Goal: Task Accomplishment & Management: Manage account settings

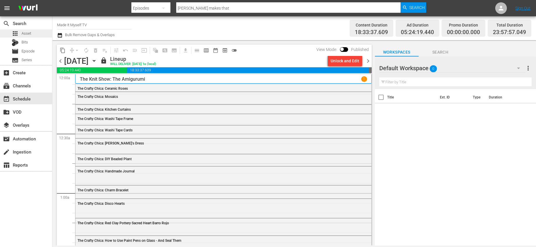
click at [30, 34] on span "Asset" at bounding box center [27, 34] width 10 height 6
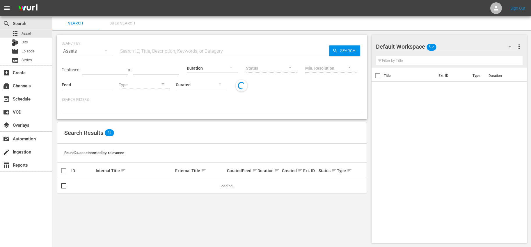
click at [160, 52] on input "text" at bounding box center [224, 51] width 210 height 14
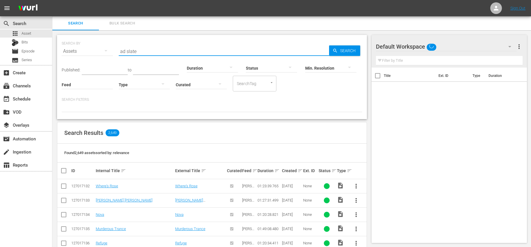
type input "ad slate"
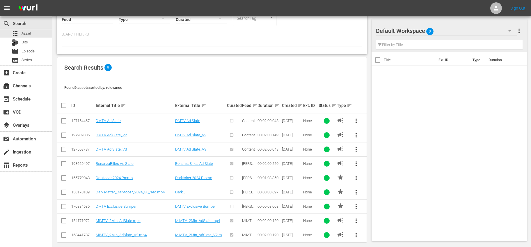
scroll to position [71, 0]
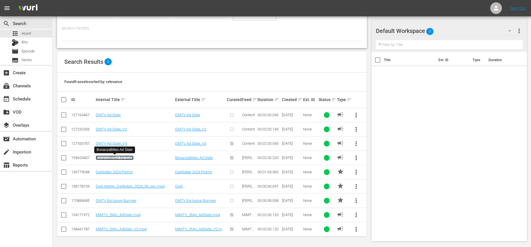
click at [131, 158] on link "BonanzaBilles Ad Slate" at bounding box center [115, 157] width 38 height 4
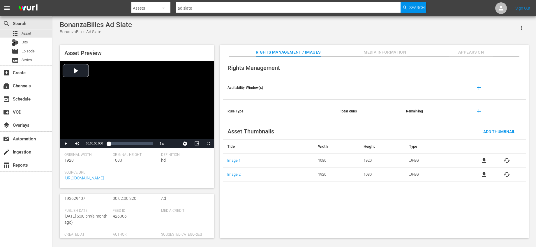
scroll to position [56, 0]
click at [21, 95] on div "event_available Schedule" at bounding box center [26, 99] width 52 height 12
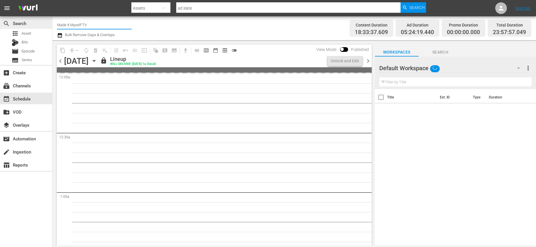
drag, startPoint x: 89, startPoint y: 25, endPoint x: 46, endPoint y: 20, distance: 42.8
click at [52, 0] on div "search Search apps Asset Bits movie Episode subtitles Series add_box Create sub…" at bounding box center [293, 0] width 483 height 0
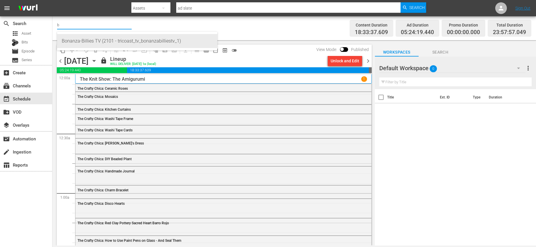
click at [75, 39] on div "Bonanza-Billies TV (2101 - tricoast_tv_bonanzabilliestv_1)" at bounding box center [137, 41] width 151 height 14
type input "Bonanza-Billies TV (2101 - tricoast_tv_bonanzabilliestv_1)"
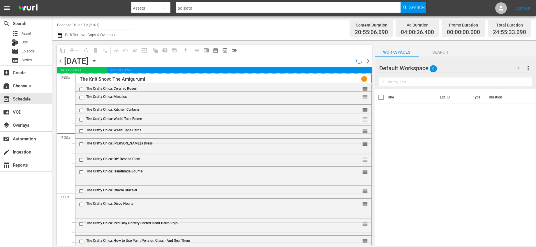
click at [97, 63] on icon "button" at bounding box center [94, 61] width 6 height 6
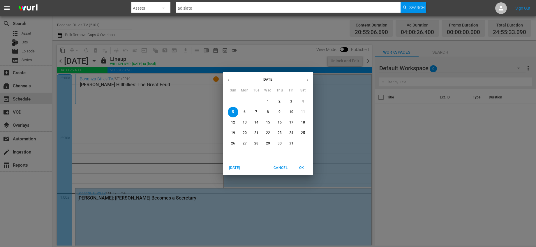
click at [265, 101] on span "1" at bounding box center [268, 101] width 10 height 5
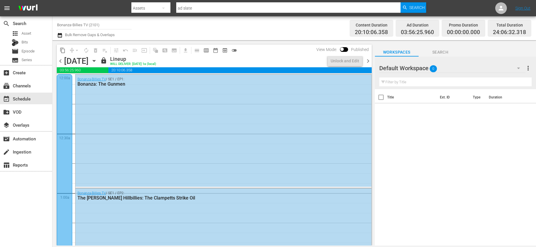
click at [97, 61] on icon "button" at bounding box center [94, 61] width 6 height 6
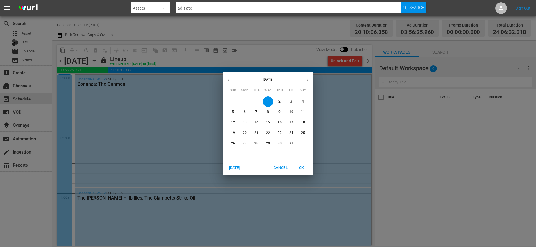
click at [253, 58] on div "[DATE] Sun Mon Tue Wed Thu Fri Sat 28 29 30 1 2 3 4 5 6 7 8 9 10 11 12 13 14 15…" at bounding box center [268, 123] width 536 height 247
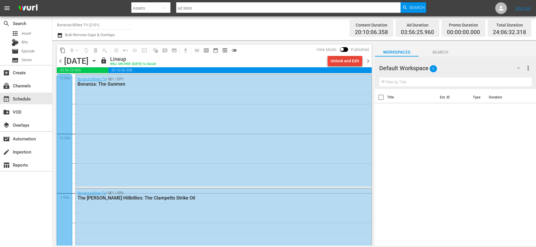
click at [345, 60] on div "Unlock and Edit" at bounding box center [344, 61] width 29 height 10
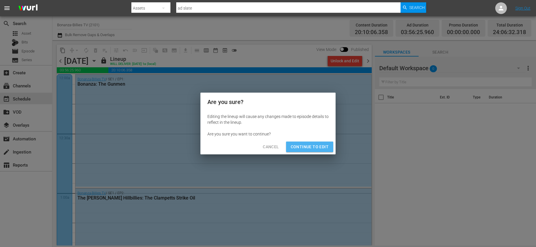
click at [317, 143] on span "Continue to Edit" at bounding box center [309, 146] width 38 height 7
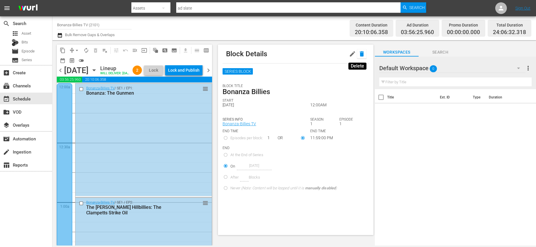
click at [358, 55] on icon "button" at bounding box center [361, 53] width 7 height 7
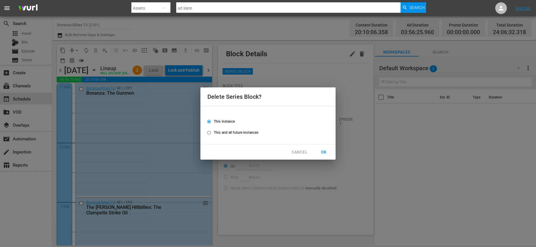
click at [240, 134] on span "This and all future instances" at bounding box center [236, 132] width 45 height 5
click at [214, 134] on input "This and all future instances" at bounding box center [209, 134] width 10 height 10
radio input "true"
click at [323, 150] on span "OK" at bounding box center [323, 151] width 9 height 7
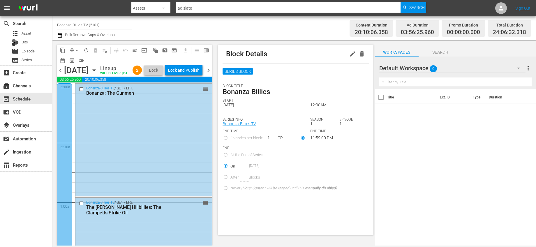
radio input "true"
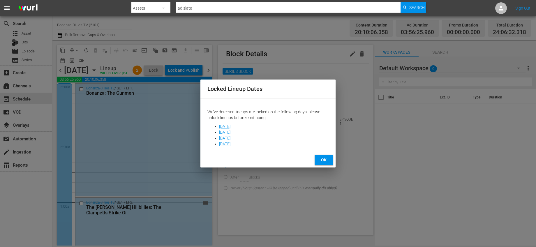
click at [321, 162] on span "OK" at bounding box center [323, 159] width 9 height 7
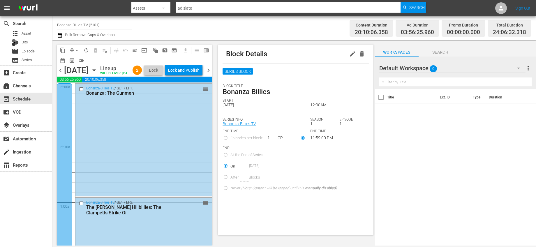
click at [209, 74] on span "chevron_right" at bounding box center [208, 70] width 7 height 7
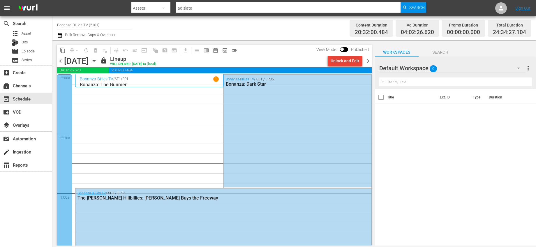
click at [336, 61] on div "Unlock and Edit" at bounding box center [344, 61] width 29 height 10
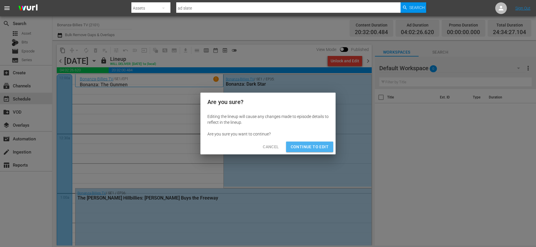
click at [312, 144] on span "Continue to Edit" at bounding box center [309, 146] width 38 height 7
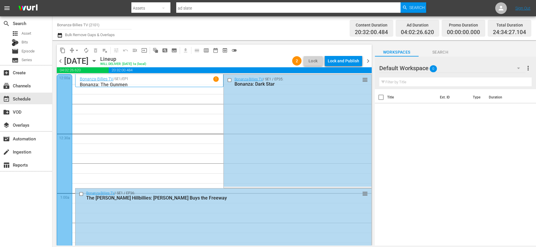
click at [368, 62] on span "chevron_right" at bounding box center [367, 60] width 7 height 7
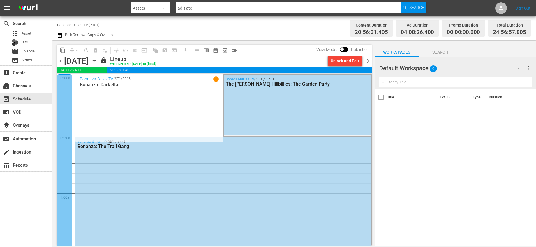
click at [343, 60] on div "Unlock and Edit" at bounding box center [344, 61] width 29 height 10
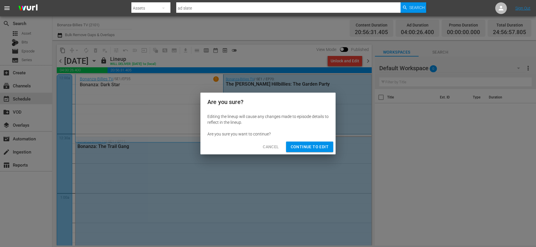
click at [305, 143] on span "Continue to Edit" at bounding box center [309, 146] width 38 height 7
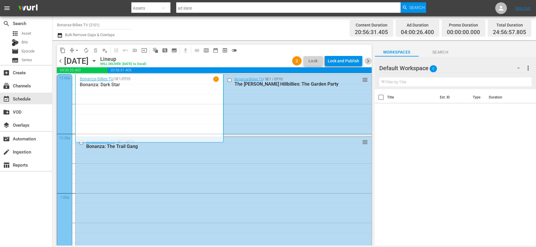
click at [368, 61] on span "chevron_right" at bounding box center [367, 60] width 7 height 7
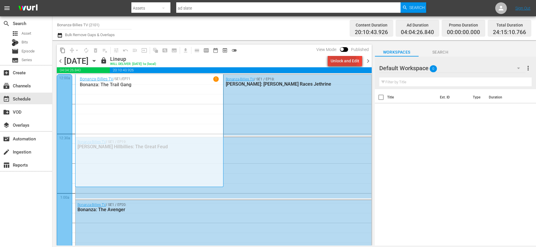
click at [339, 62] on div "Unlock and Edit" at bounding box center [344, 61] width 29 height 10
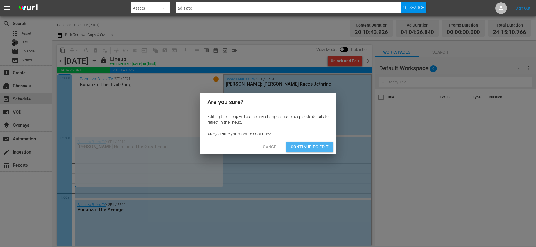
click at [314, 145] on span "Continue to Edit" at bounding box center [309, 146] width 38 height 7
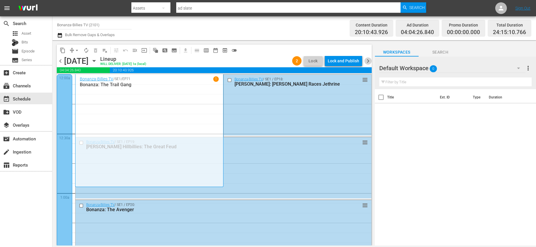
click at [365, 61] on span "chevron_right" at bounding box center [367, 60] width 7 height 7
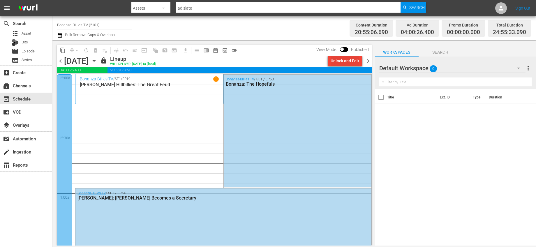
click at [350, 61] on div "Unlock and Edit" at bounding box center [344, 61] width 29 height 10
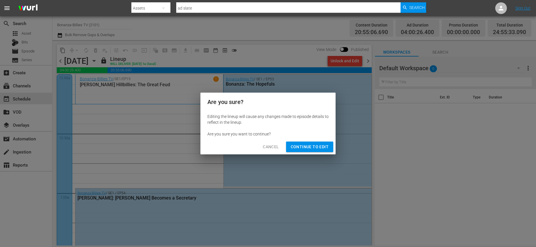
click at [310, 145] on span "Continue to Edit" at bounding box center [309, 146] width 38 height 7
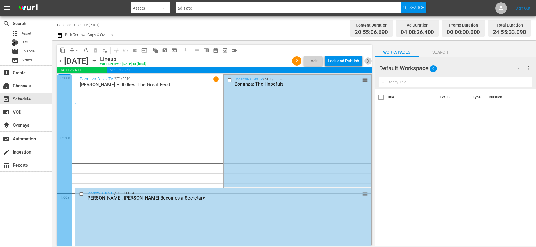
click at [366, 63] on span "chevron_right" at bounding box center [367, 60] width 7 height 7
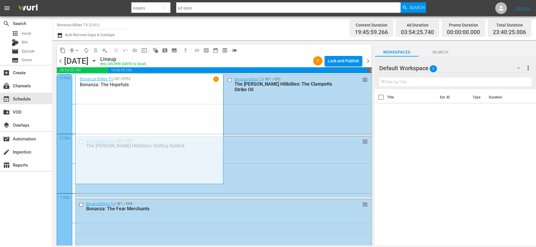
click at [97, 62] on icon "button" at bounding box center [94, 61] width 6 height 6
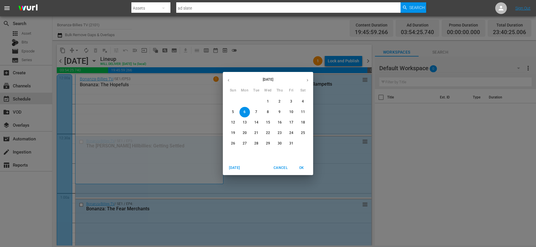
click at [263, 100] on span "1" at bounding box center [268, 101] width 10 height 5
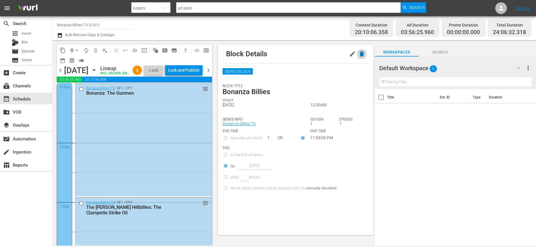
click at [359, 52] on icon "button" at bounding box center [361, 53] width 4 height 5
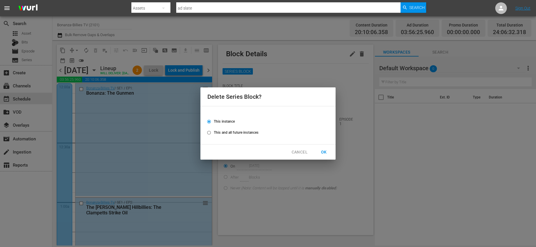
click at [226, 134] on span "This and all future instances" at bounding box center [236, 132] width 45 height 5
click at [214, 134] on input "This and all future instances" at bounding box center [209, 134] width 10 height 10
radio input "true"
click at [322, 149] on span "OK" at bounding box center [323, 151] width 9 height 7
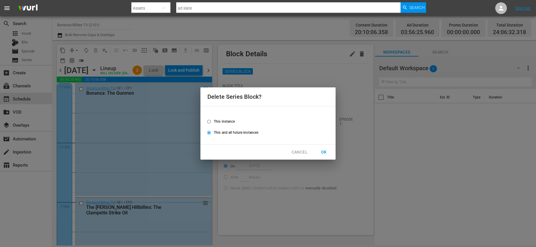
radio input "false"
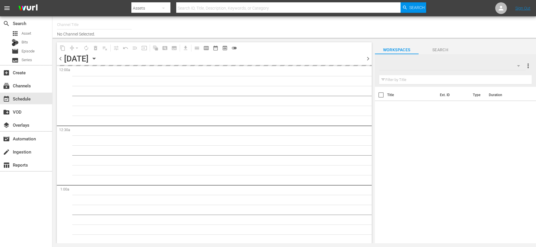
click at [246, 34] on div "Channel Title No Channel Selected." at bounding box center [186, 27] width 258 height 19
type input "Bonanza-Billies TV (2101)"
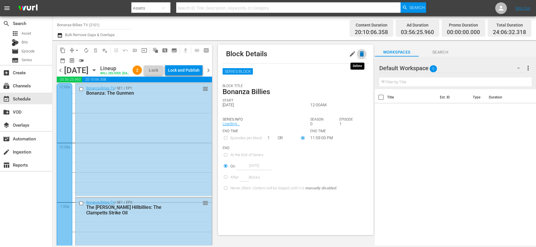
click at [358, 54] on icon "button" at bounding box center [361, 53] width 7 height 7
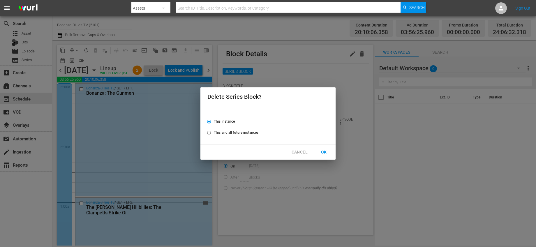
click at [228, 135] on label "This and all future instances" at bounding box center [264, 133] width 120 height 10
click at [214, 135] on input "This and all future instances" at bounding box center [209, 134] width 10 height 10
radio input "true"
click at [327, 152] on span "OK" at bounding box center [323, 151] width 9 height 7
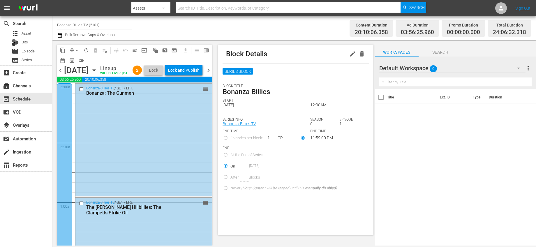
radio input "true"
click at [32, 149] on div "create Ingestion" at bounding box center [16, 150] width 33 height 5
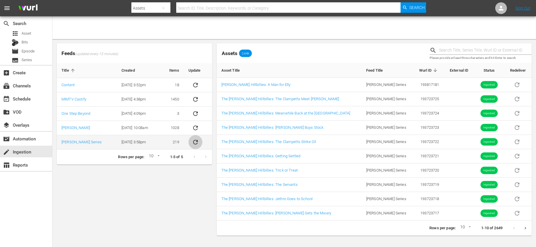
click at [193, 141] on icon "sticky table" at bounding box center [195, 142] width 7 height 7
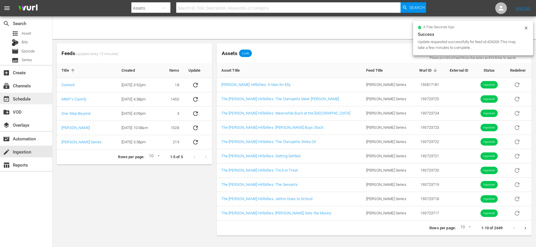
click at [31, 96] on div "event_available Schedule" at bounding box center [16, 97] width 33 height 5
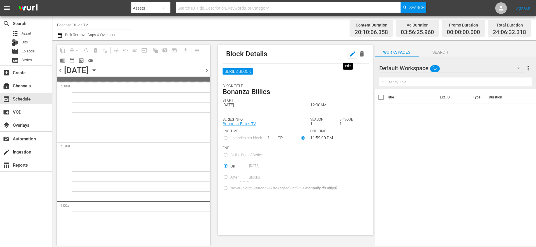
click at [349, 54] on icon "button" at bounding box center [352, 53] width 7 height 7
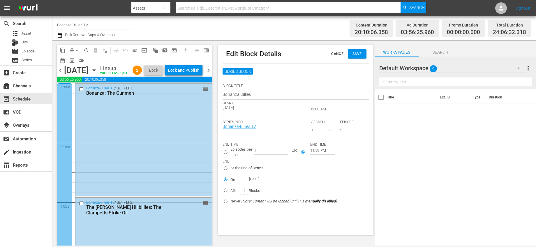
click at [228, 151] on input "Episodes per block:" at bounding box center [226, 153] width 10 height 10
radio input "true"
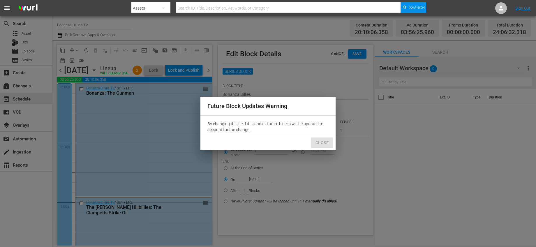
click at [326, 143] on span "Close" at bounding box center [321, 142] width 13 height 7
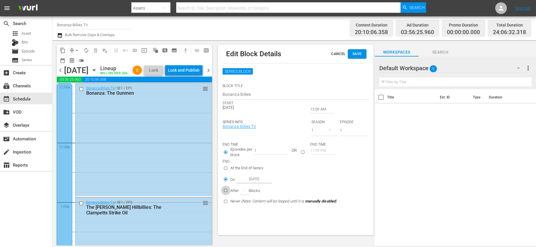
click at [224, 189] on input "After Blocks" at bounding box center [226, 192] width 10 height 10
radio input "true"
click at [243, 191] on input "After Blocks" at bounding box center [244, 190] width 9 height 9
type input "1"
click at [308, 187] on label "After 1 Blocks" at bounding box center [279, 190] width 116 height 10
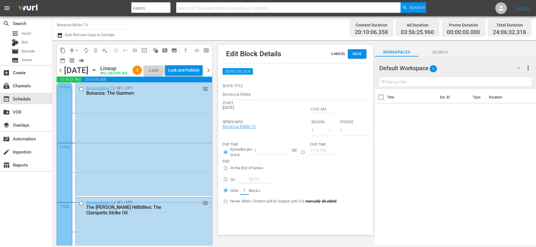
click at [230, 187] on input "After 1 Blocks" at bounding box center [226, 192] width 10 height 10
click at [359, 55] on span "Save" at bounding box center [356, 54] width 9 height 6
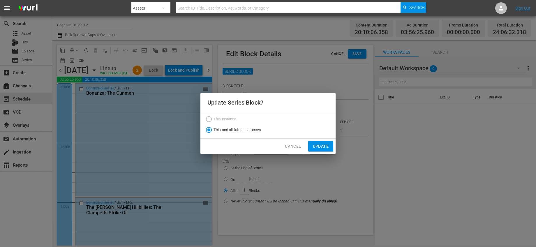
click at [313, 149] on span "Update" at bounding box center [321, 146] width 16 height 7
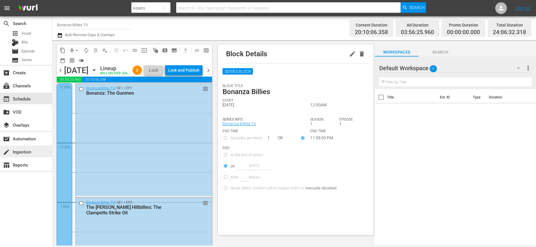
click at [34, 152] on div "create Ingestion" at bounding box center [26, 152] width 52 height 12
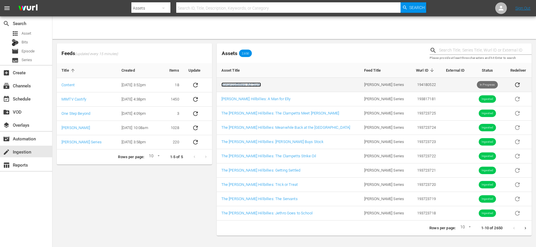
click at [247, 86] on link "BonanzaBillies Ad Slate" at bounding box center [241, 84] width 40 height 4
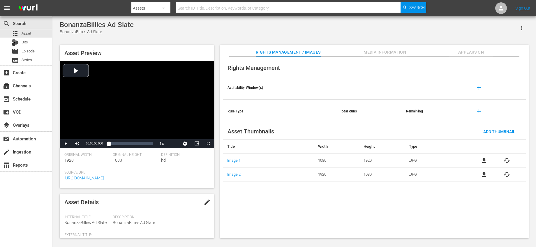
click at [204, 203] on span "edit" at bounding box center [206, 201] width 7 height 7
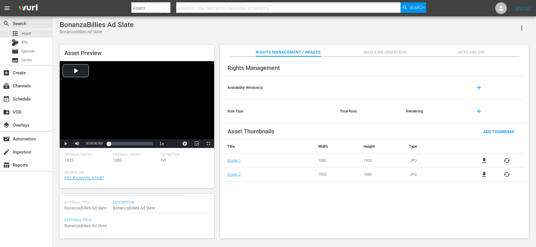
scroll to position [47, 0]
click at [178, 228] on div "Video" at bounding box center [183, 232] width 45 height 16
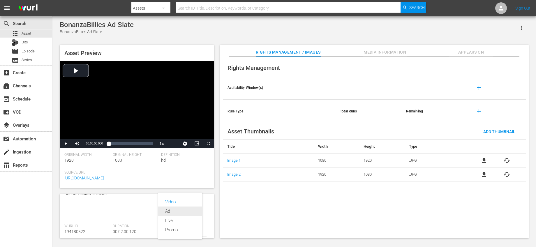
click at [171, 214] on div "Ad" at bounding box center [180, 210] width 30 height 9
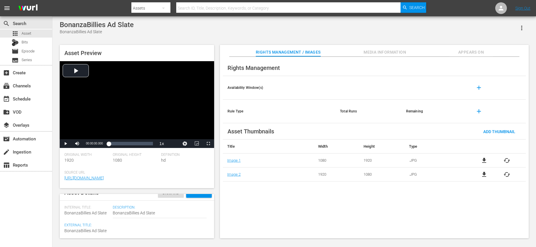
scroll to position [0, 0]
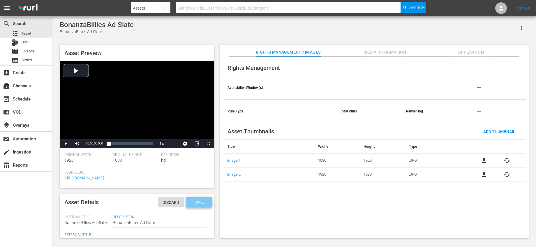
click at [198, 205] on div "Save" at bounding box center [199, 202] width 26 height 10
click at [32, 99] on div "event_available Schedule" at bounding box center [16, 97] width 33 height 5
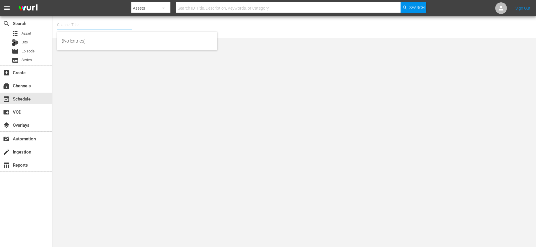
click at [95, 24] on input "text" at bounding box center [94, 25] width 75 height 14
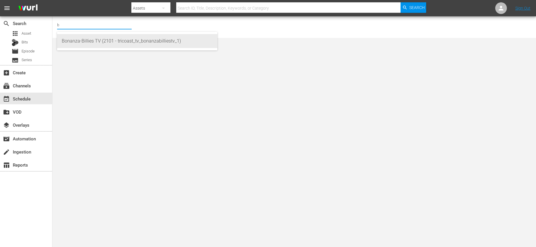
click at [88, 43] on div "Bonanza-Billies TV (2101 - tricoast_tv_bonanzabilliestv_1)" at bounding box center [137, 41] width 151 height 14
type input "Bonanza-Billies TV (2101 - tricoast_tv_bonanzabilliestv_1)"
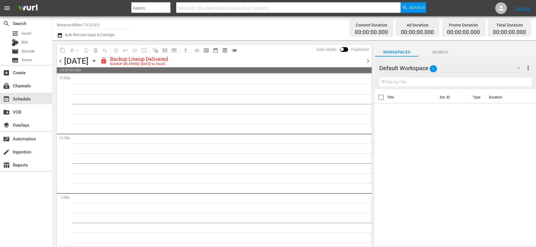
click at [366, 60] on span "chevron_right" at bounding box center [367, 60] width 7 height 7
click at [367, 60] on span "chevron_right" at bounding box center [367, 60] width 7 height 7
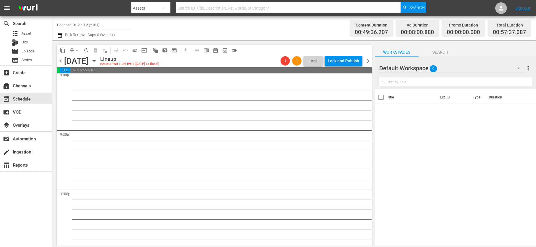
scroll to position [2691, 0]
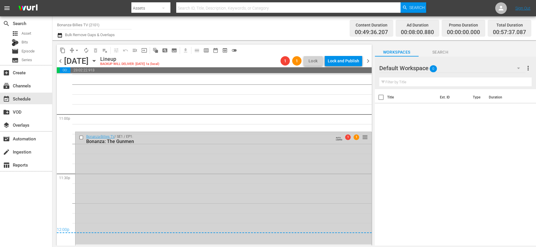
click at [299, 197] on div "Bonanza-Billies TV / SE1 / EP1: Bonanza: The Gunmen AUTO-LOOPED 1 1 reorder" at bounding box center [223, 188] width 296 height 112
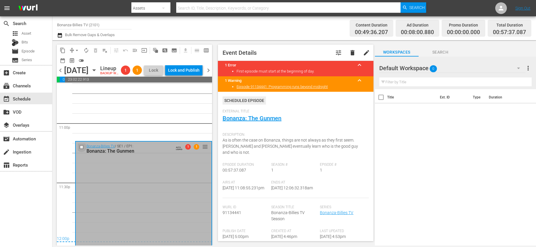
click at [83, 149] on input "checkbox" at bounding box center [82, 146] width 6 height 5
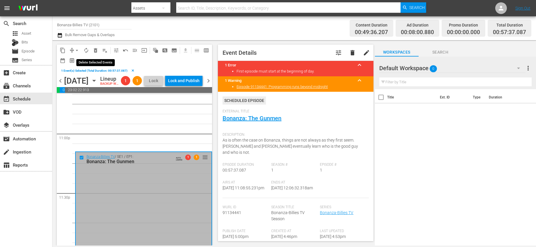
click at [95, 49] on span "delete_forever_outlined" at bounding box center [96, 50] width 6 height 6
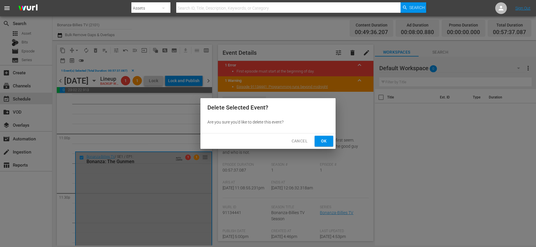
click at [322, 142] on span "Ok" at bounding box center [323, 140] width 9 height 7
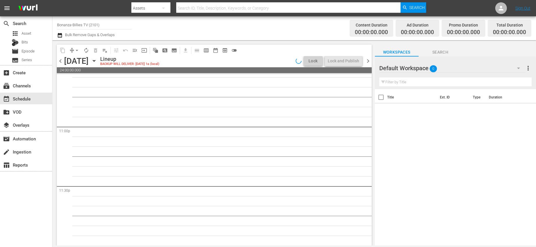
scroll to position [2678, 0]
click at [369, 59] on span "chevron_right" at bounding box center [367, 60] width 7 height 7
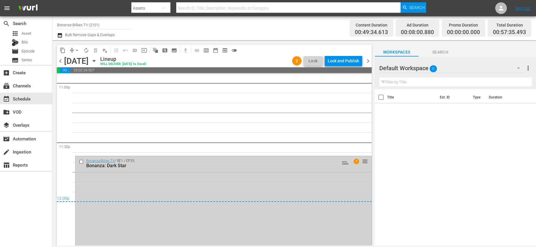
scroll to position [2746, 0]
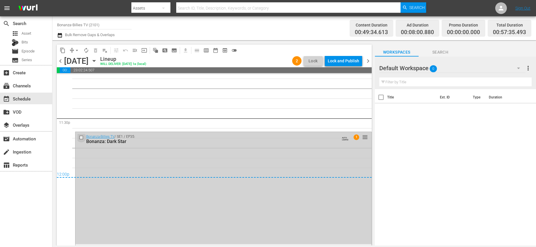
click at [80, 139] on input "checkbox" at bounding box center [82, 137] width 6 height 5
click at [98, 48] on button "delete_forever_outlined" at bounding box center [95, 50] width 9 height 9
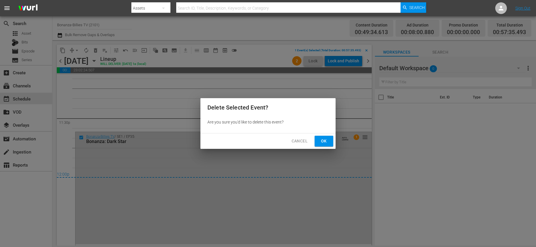
click at [321, 145] on button "Ok" at bounding box center [323, 141] width 19 height 11
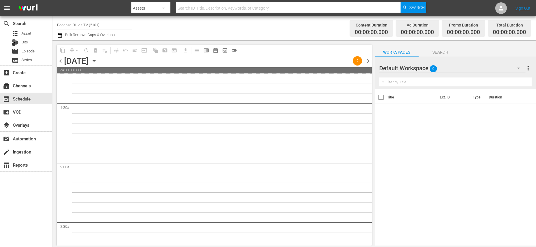
scroll to position [0, 0]
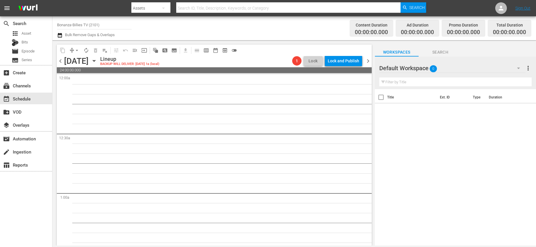
click at [368, 61] on span "chevron_right" at bounding box center [367, 60] width 7 height 7
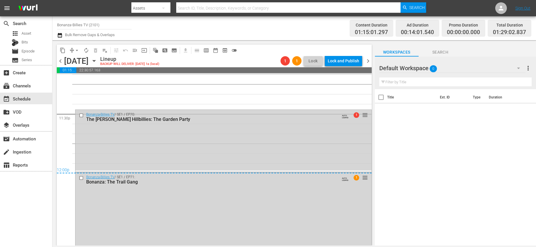
scroll to position [2737, 0]
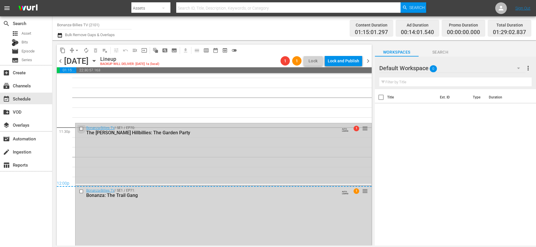
click at [81, 129] on input "checkbox" at bounding box center [82, 128] width 6 height 5
click at [79, 189] on input "checkbox" at bounding box center [82, 191] width 6 height 5
click at [97, 52] on span "delete_forever_outlined" at bounding box center [96, 50] width 6 height 6
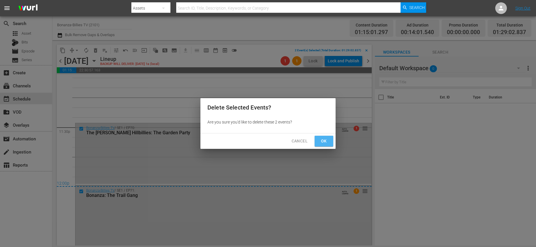
click at [324, 145] on button "Ok" at bounding box center [323, 141] width 19 height 11
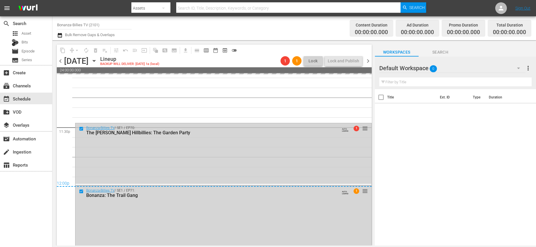
scroll to position [2678, 0]
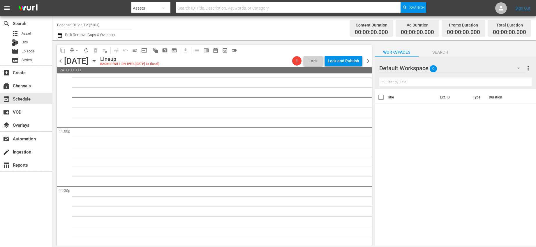
click at [368, 59] on span "chevron_right" at bounding box center [367, 60] width 7 height 7
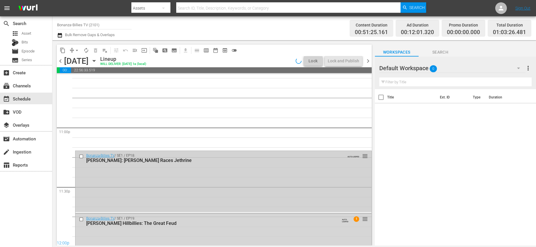
scroll to position [2708, 0]
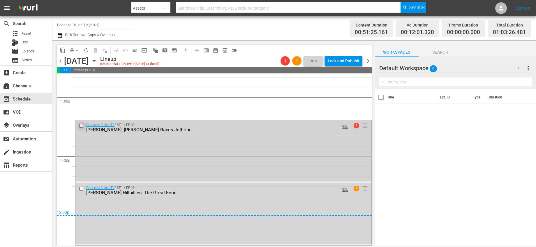
click at [81, 126] on input "checkbox" at bounding box center [82, 125] width 6 height 5
click at [216, 50] on span "date_range_outlined" at bounding box center [215, 50] width 6 height 6
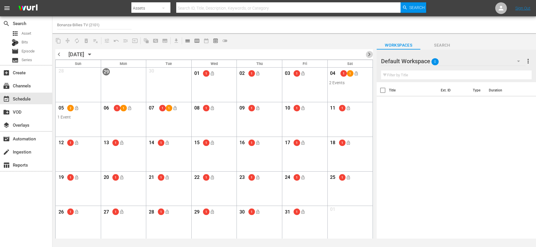
click at [368, 54] on span "chevron_right" at bounding box center [368, 54] width 7 height 7
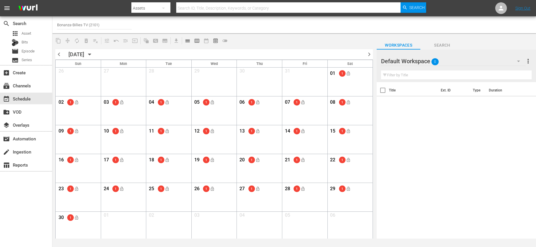
click at [56, 52] on span "chevron_left" at bounding box center [58, 54] width 7 height 7
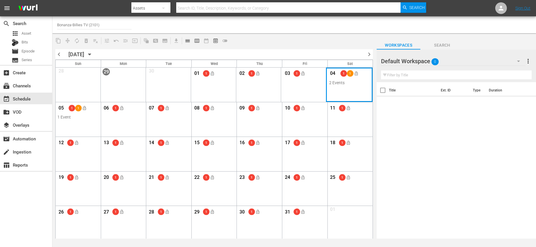
click at [354, 89] on div "Month View" at bounding box center [349, 85] width 47 height 34
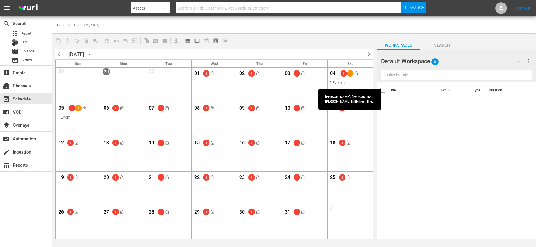
click at [348, 83] on div "2 Events" at bounding box center [350, 82] width 42 height 5
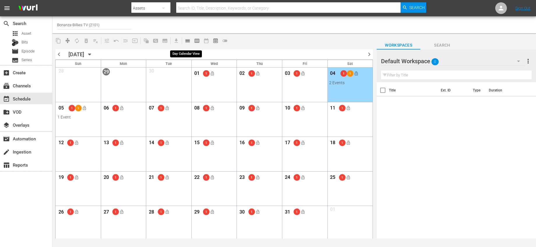
click at [185, 39] on span "calendar_view_day_outlined" at bounding box center [188, 41] width 6 height 6
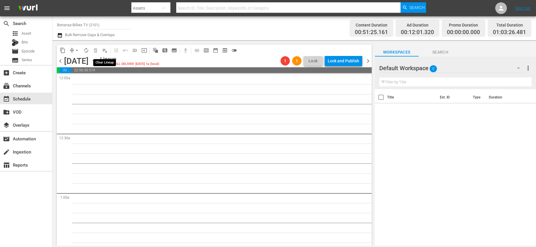
click at [108, 51] on button "playlist_remove_outlined" at bounding box center [104, 50] width 9 height 9
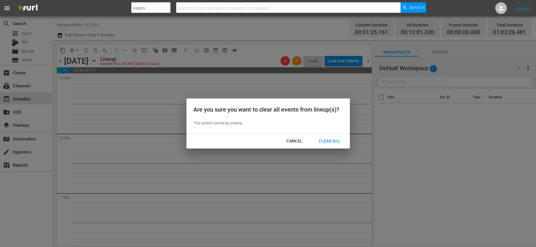
click at [331, 143] on div "Clear All" at bounding box center [329, 140] width 31 height 7
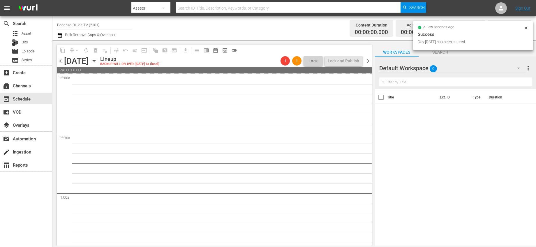
click at [368, 61] on span "chevron_right" at bounding box center [367, 60] width 7 height 7
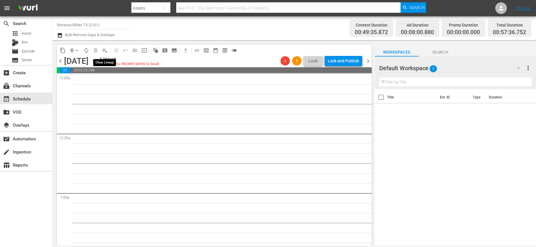
click at [102, 49] on span "playlist_remove_outlined" at bounding box center [105, 50] width 6 height 6
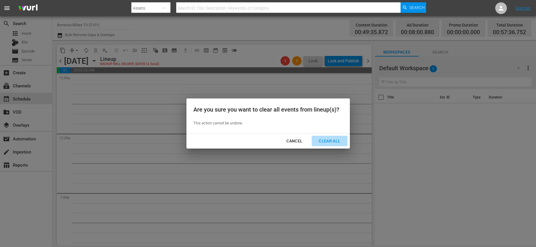
click at [332, 142] on div "Clear All" at bounding box center [329, 140] width 31 height 7
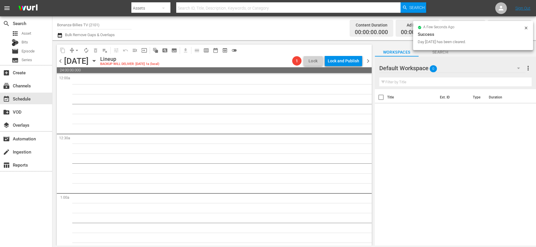
click at [367, 61] on span "chevron_right" at bounding box center [367, 60] width 7 height 7
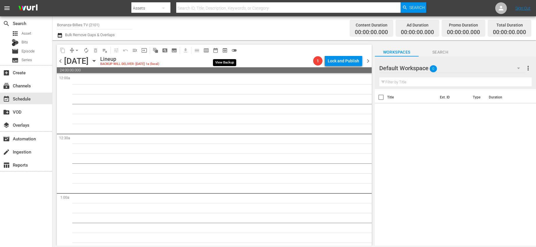
click at [226, 51] on span "preview_outlined" at bounding box center [225, 50] width 6 height 6
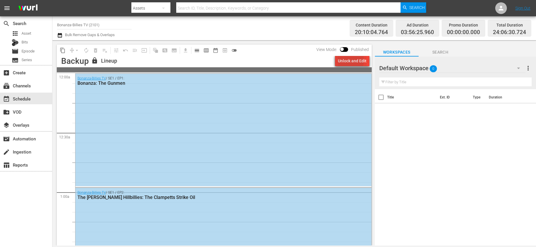
click at [341, 60] on div "Unlock and Edit" at bounding box center [352, 61] width 29 height 10
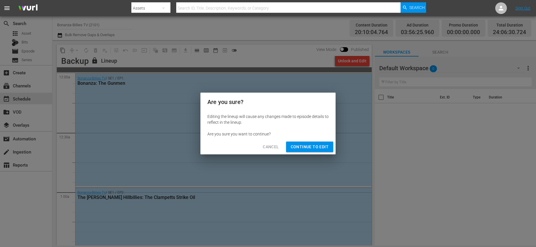
click at [322, 148] on span "Continue to Edit" at bounding box center [309, 146] width 38 height 7
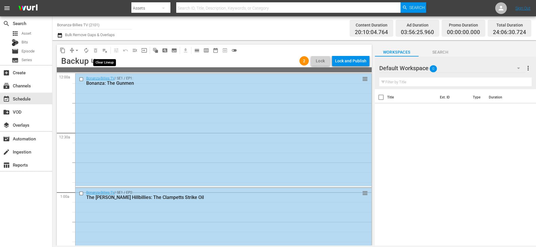
click at [105, 50] on span "playlist_remove_outlined" at bounding box center [105, 50] width 6 height 6
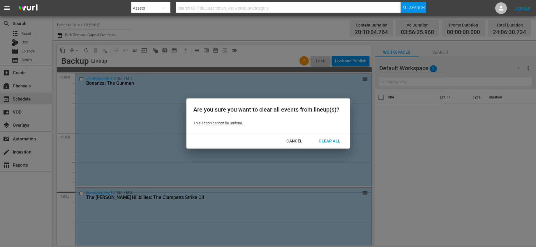
click at [325, 144] on button "Clear All" at bounding box center [329, 141] width 36 height 11
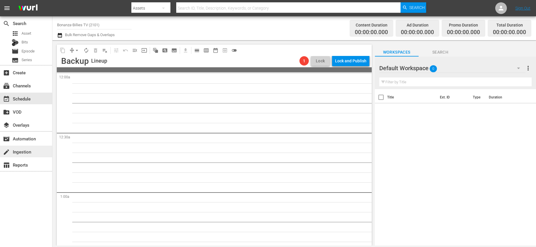
click at [26, 148] on div "create Ingestion" at bounding box center [26, 152] width 52 height 12
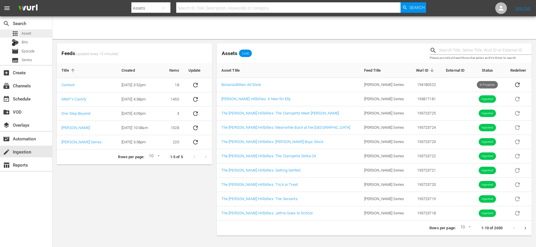
click at [35, 36] on div "apps Asset" at bounding box center [26, 33] width 52 height 8
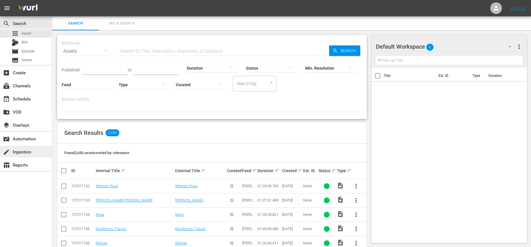
click at [33, 149] on div "create Ingestion" at bounding box center [26, 152] width 52 height 12
